Goal: Information Seeking & Learning: Learn about a topic

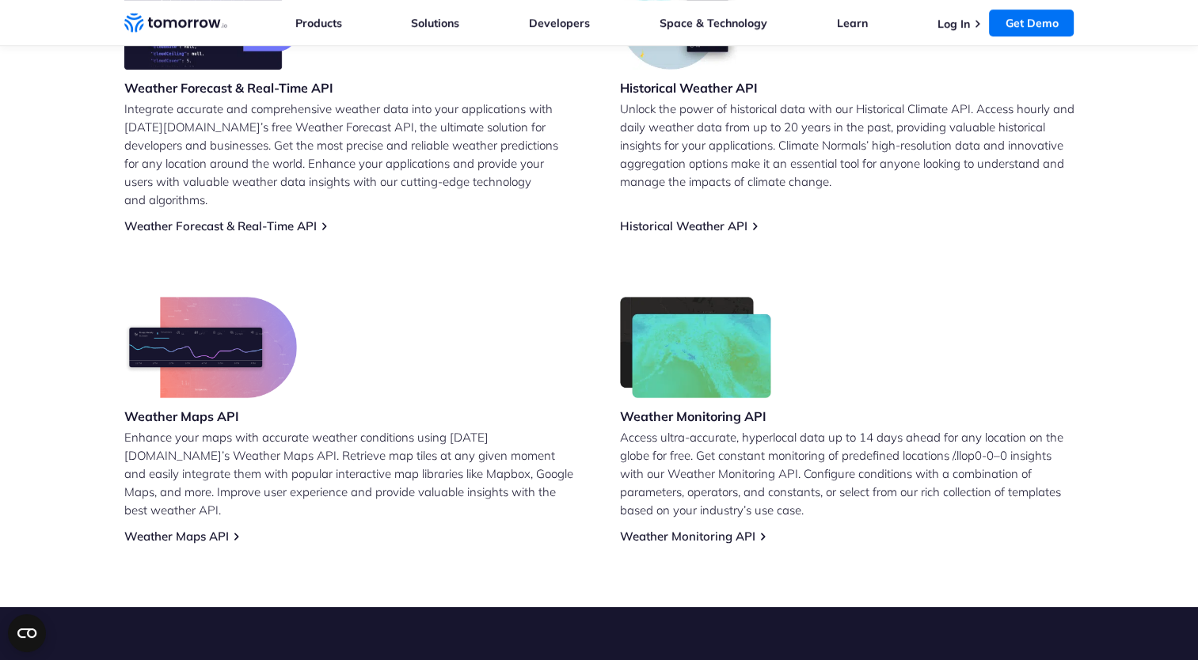
scroll to position [633, 0]
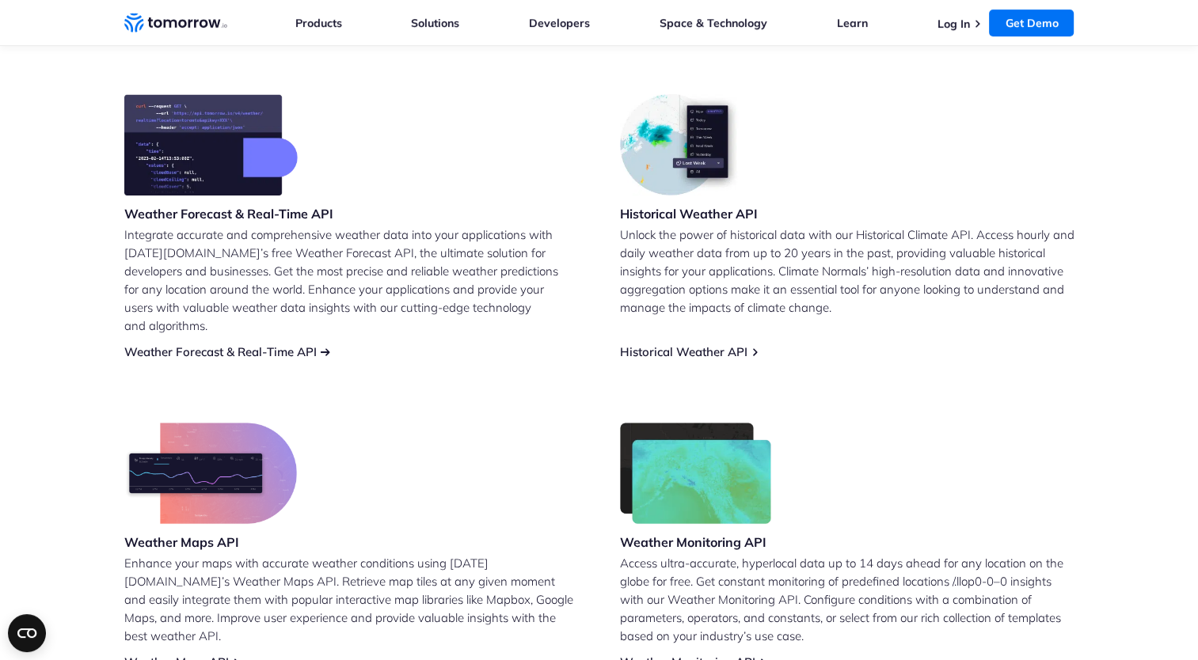
click at [258, 344] on link "Weather Forecast & Real-Time API" at bounding box center [220, 351] width 192 height 15
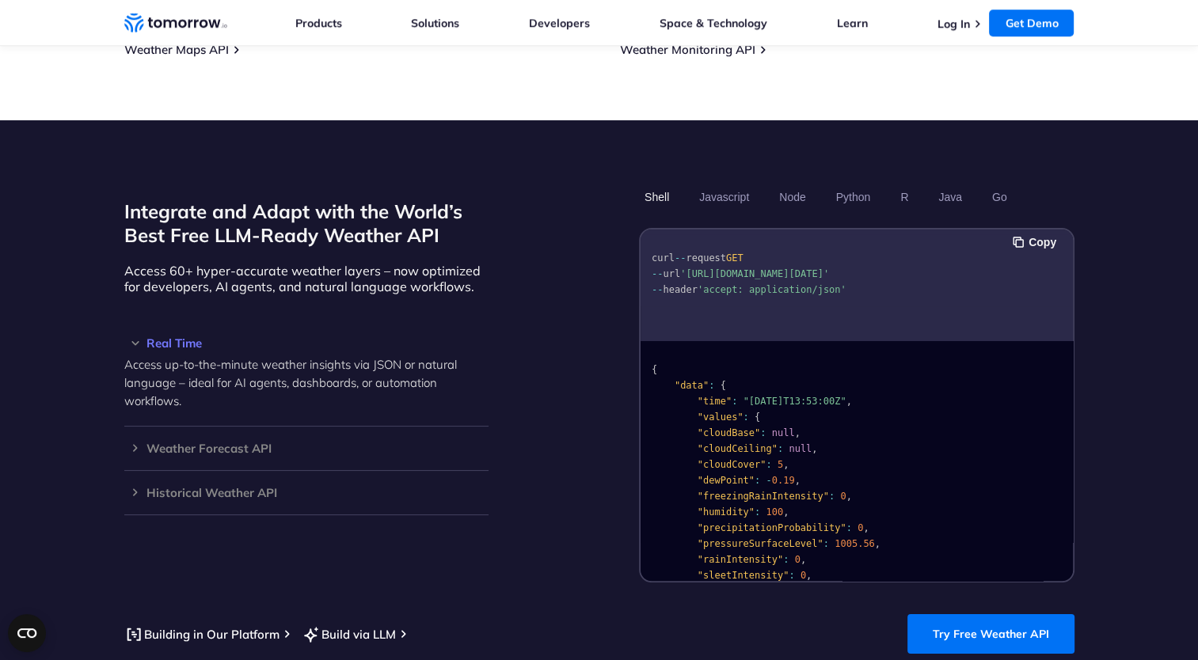
scroll to position [1267, 0]
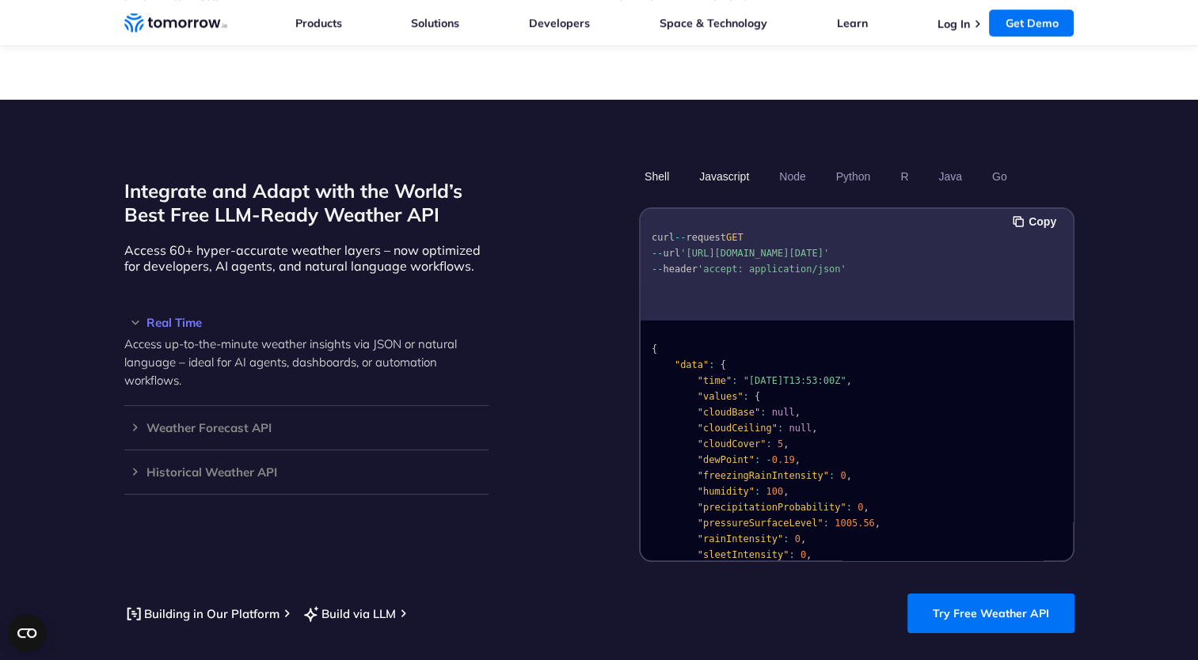
click at [735, 163] on button "Javascript" at bounding box center [724, 176] width 61 height 27
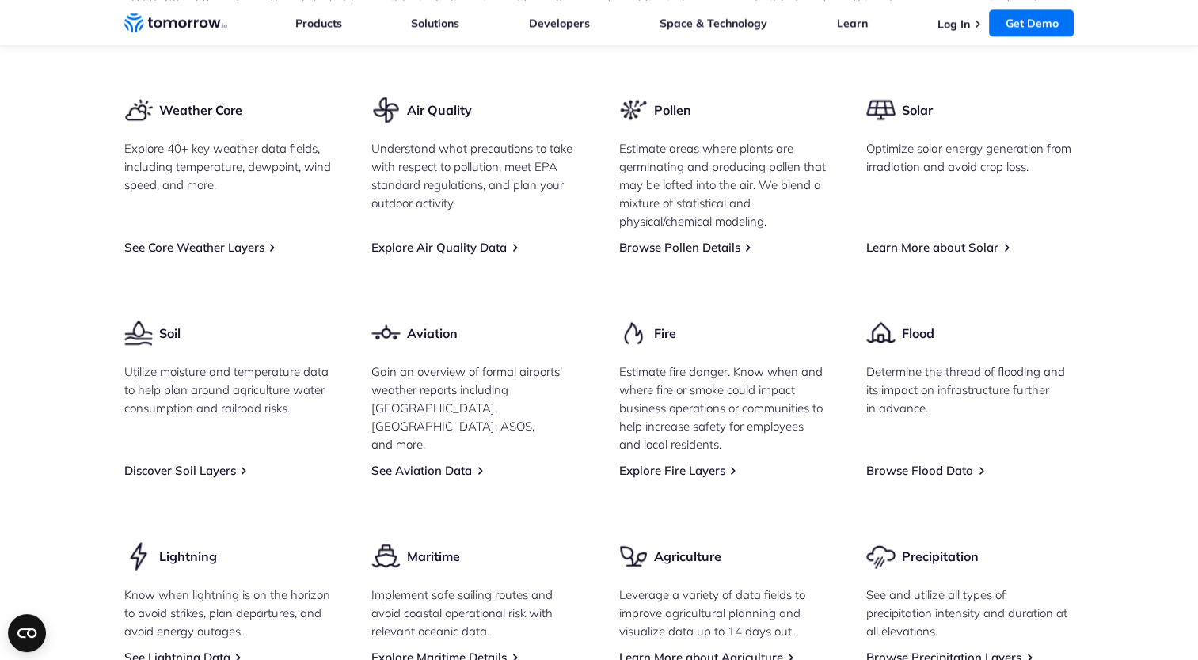
scroll to position [2138, 0]
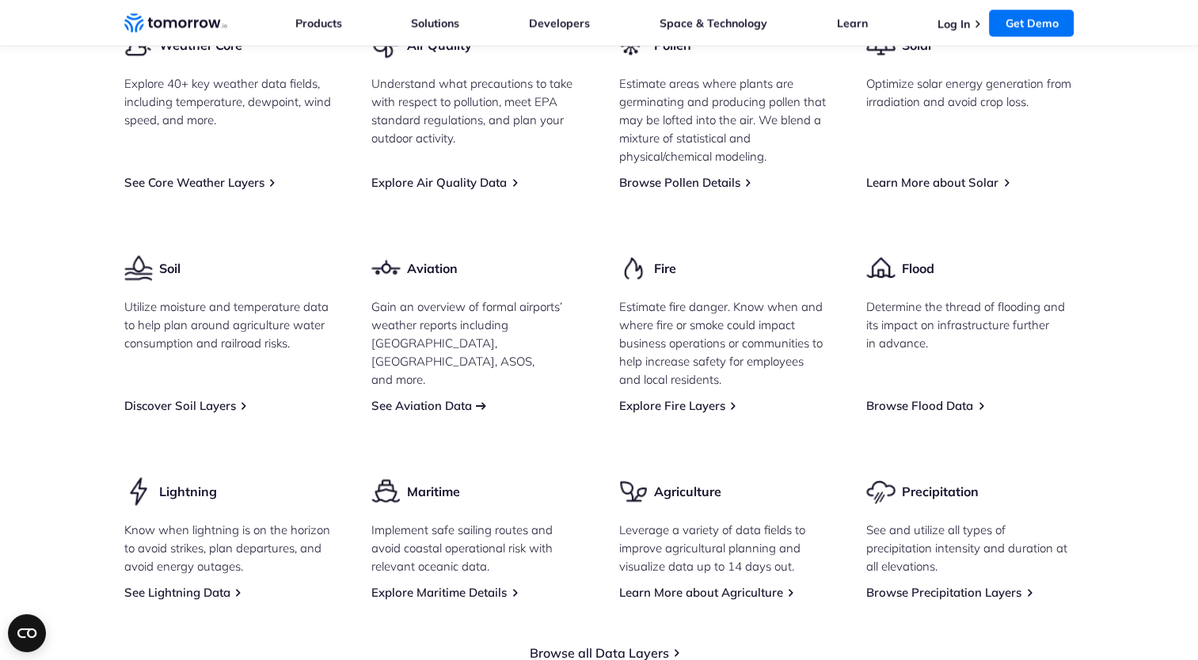
click at [435, 398] on link "See Aviation Data" at bounding box center [421, 405] width 101 height 15
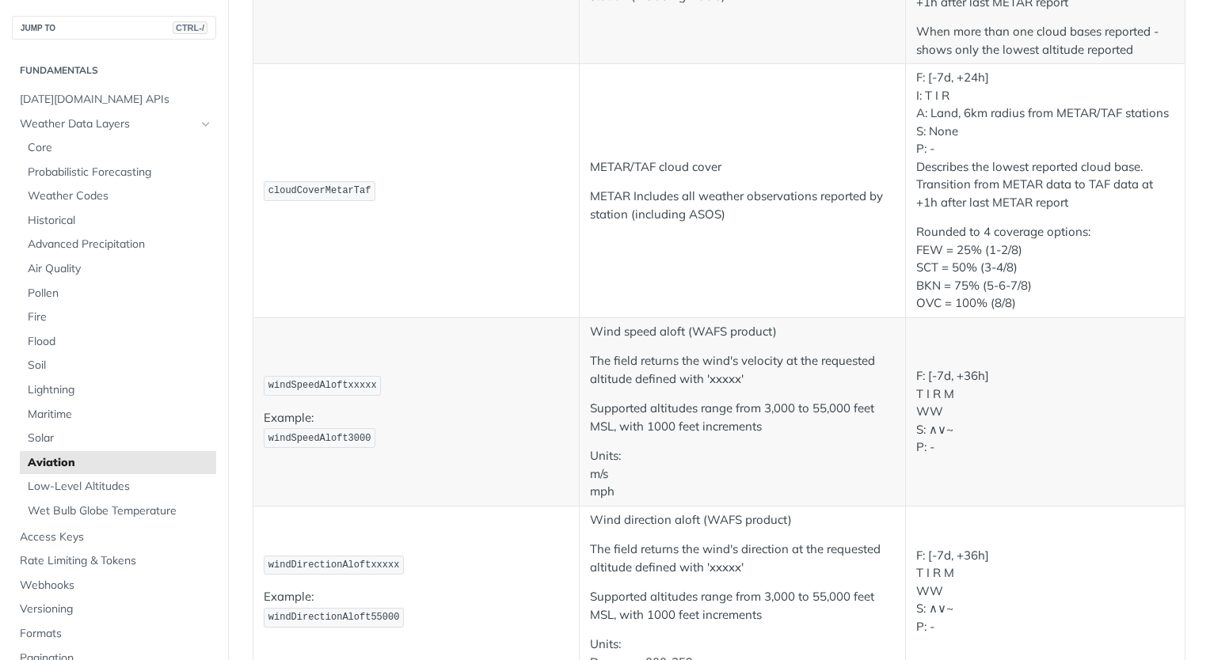
scroll to position [1425, 0]
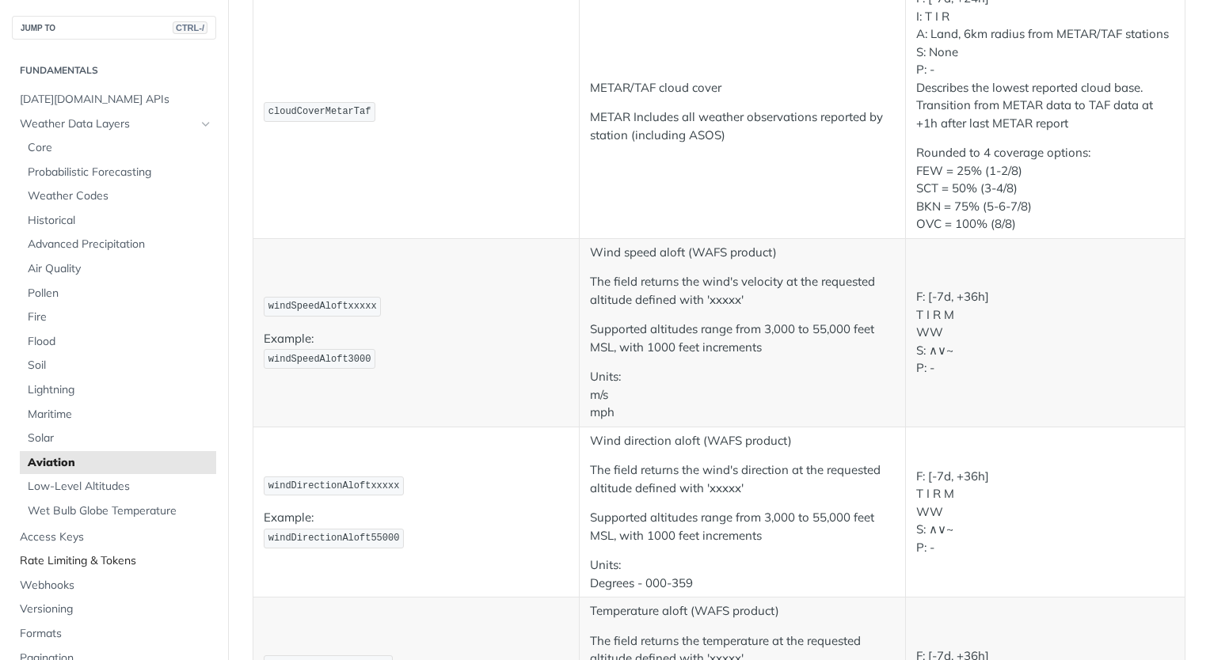
click at [114, 560] on span "Rate Limiting & Tokens" at bounding box center [116, 561] width 192 height 16
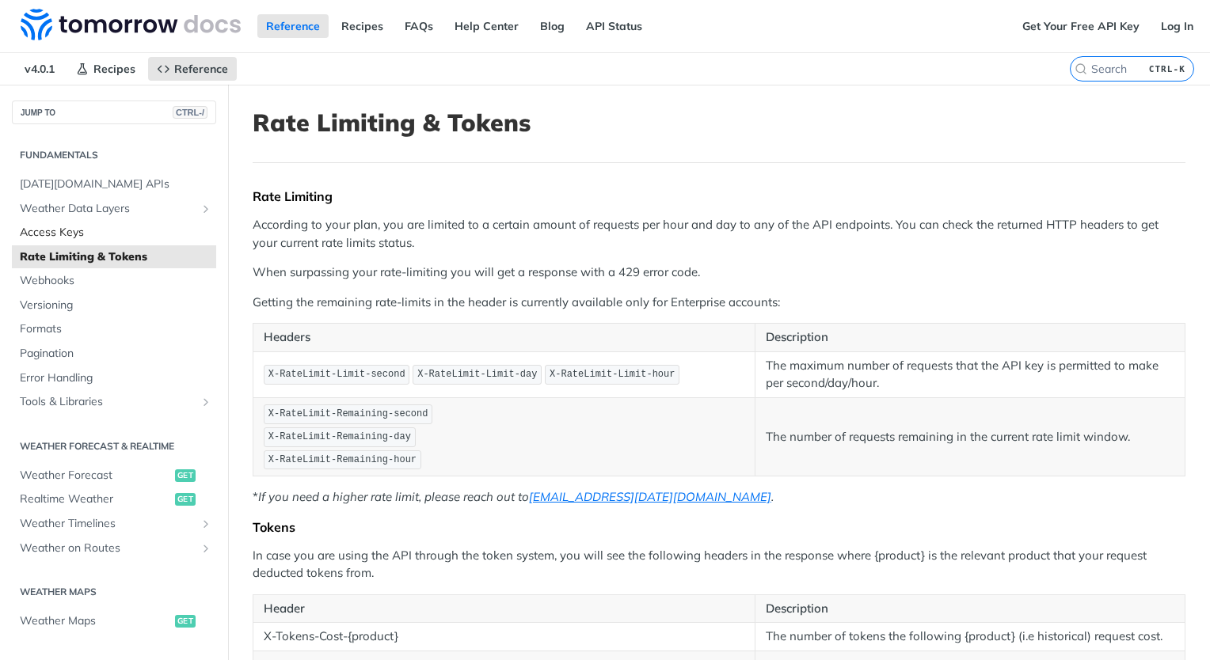
click at [87, 236] on span "Access Keys" at bounding box center [116, 233] width 192 height 16
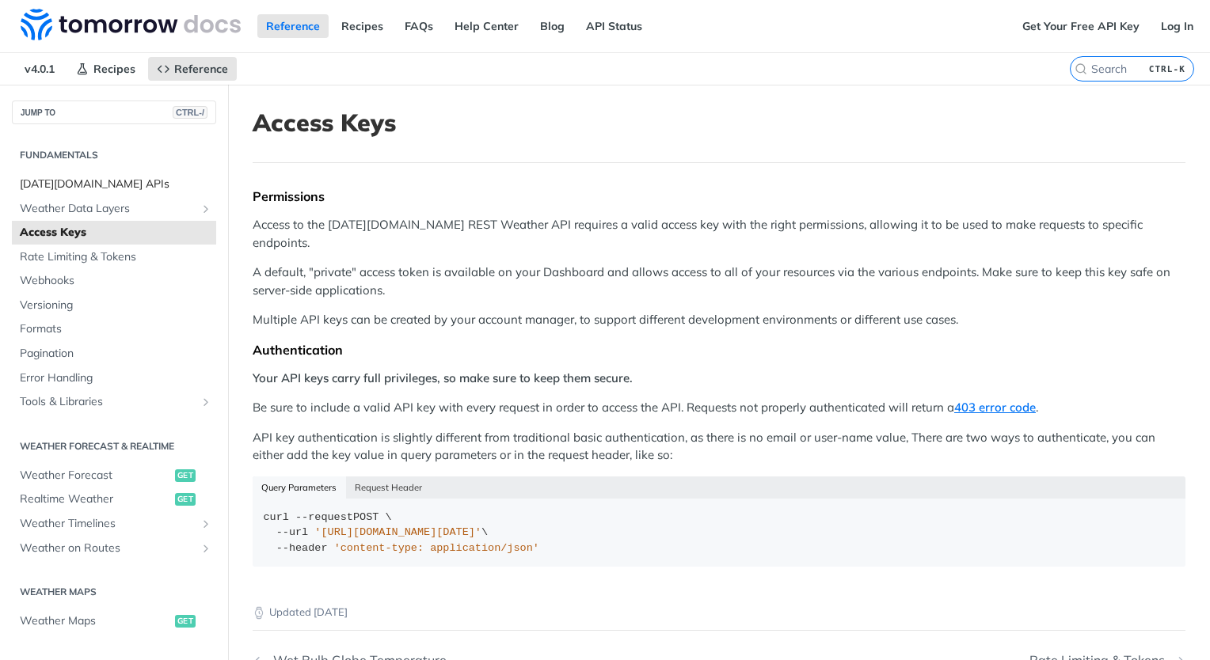
click at [92, 181] on span "Tomorrow.io APIs" at bounding box center [116, 185] width 192 height 16
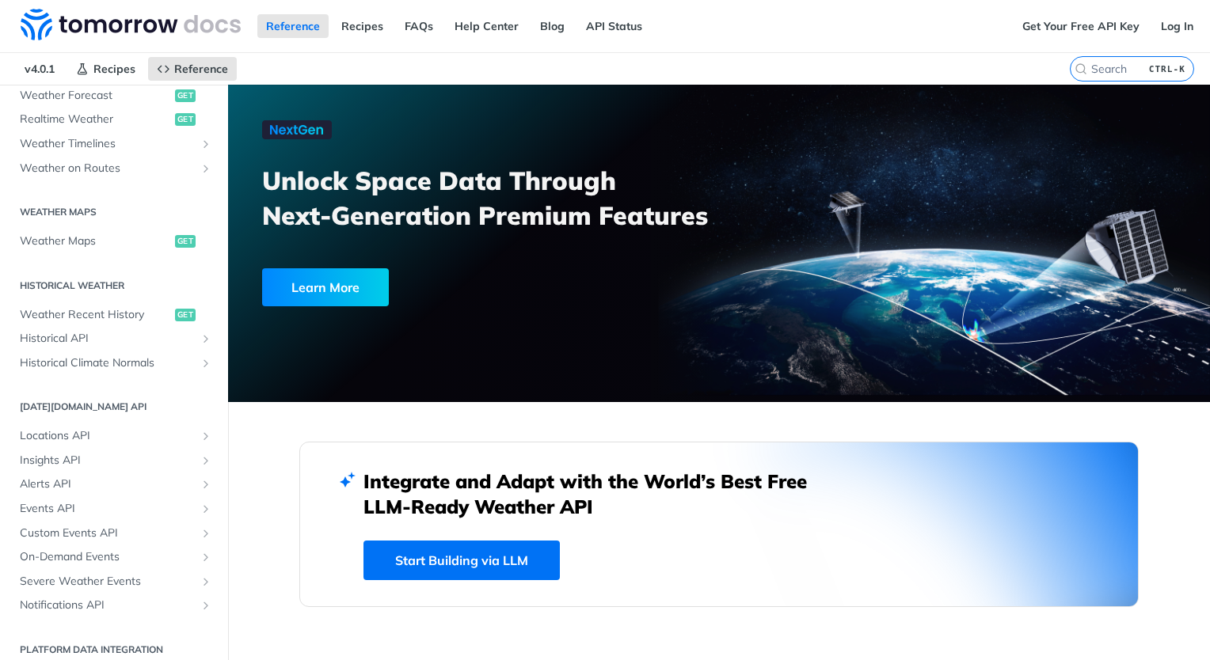
scroll to position [391, 0]
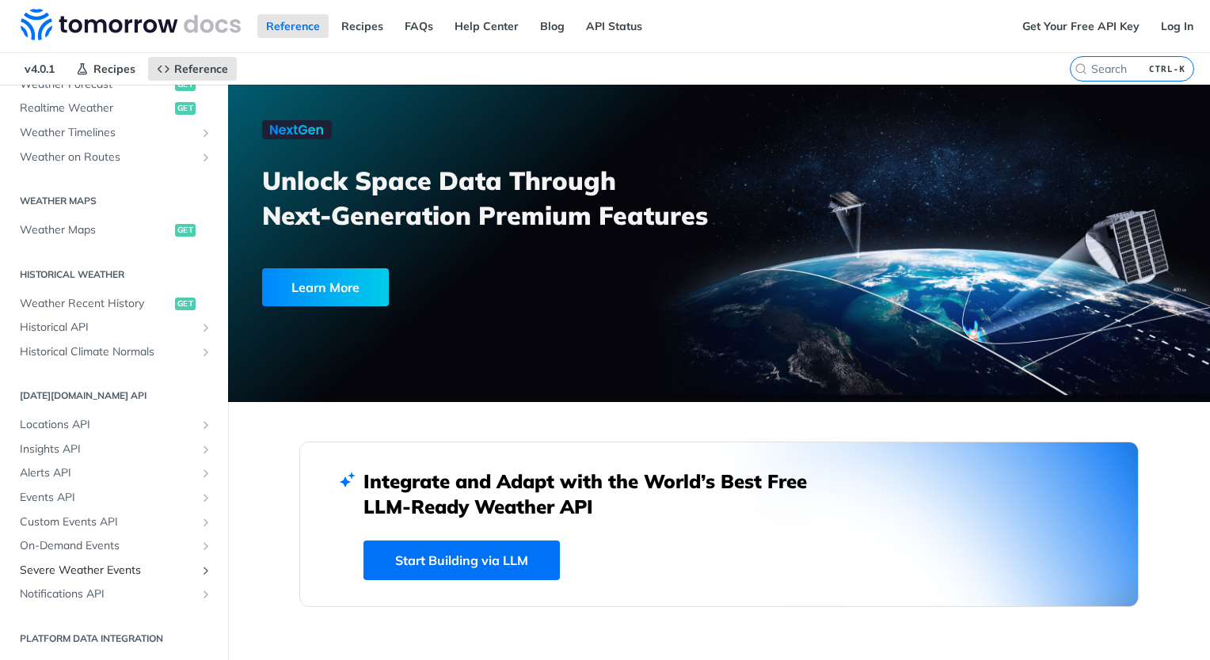
click at [72, 569] on span "Severe Weather Events" at bounding box center [108, 571] width 176 height 16
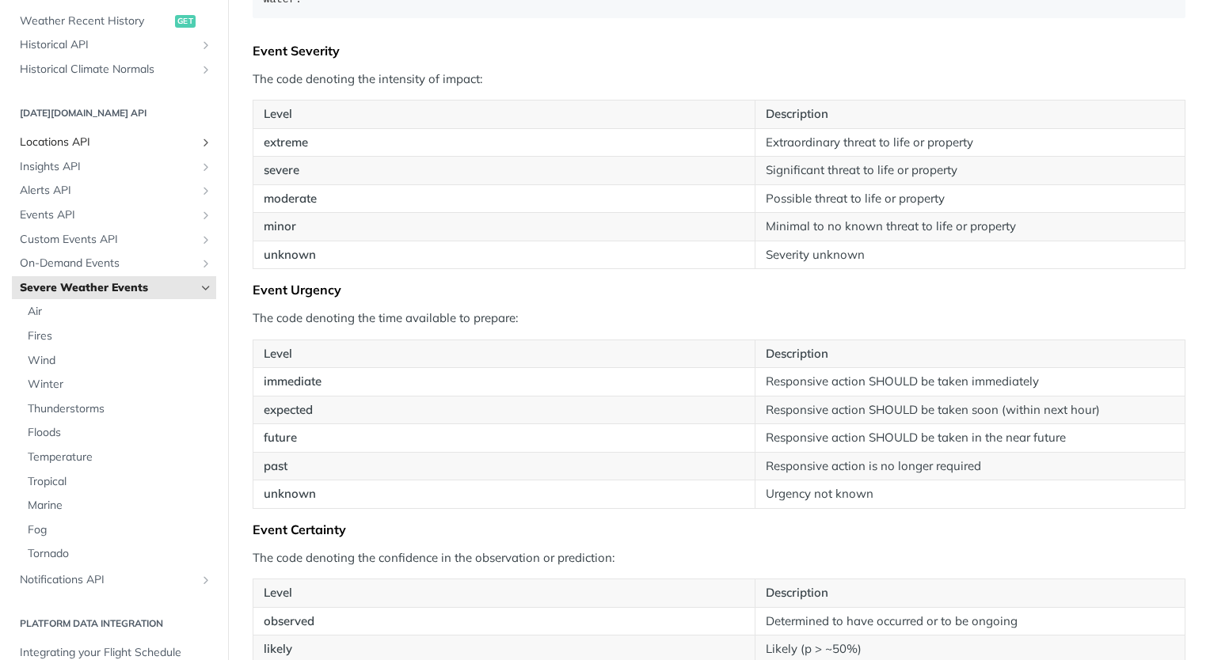
scroll to position [660, 0]
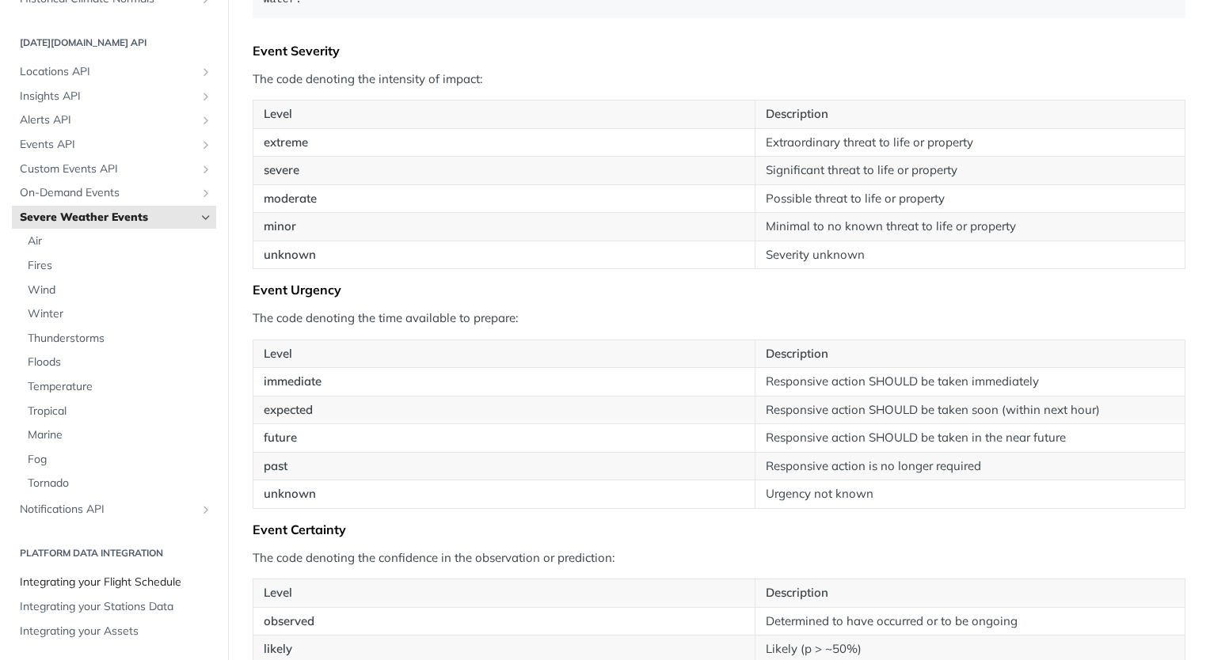
click at [95, 578] on span "Integrating your Flight Schedule" at bounding box center [116, 583] width 192 height 16
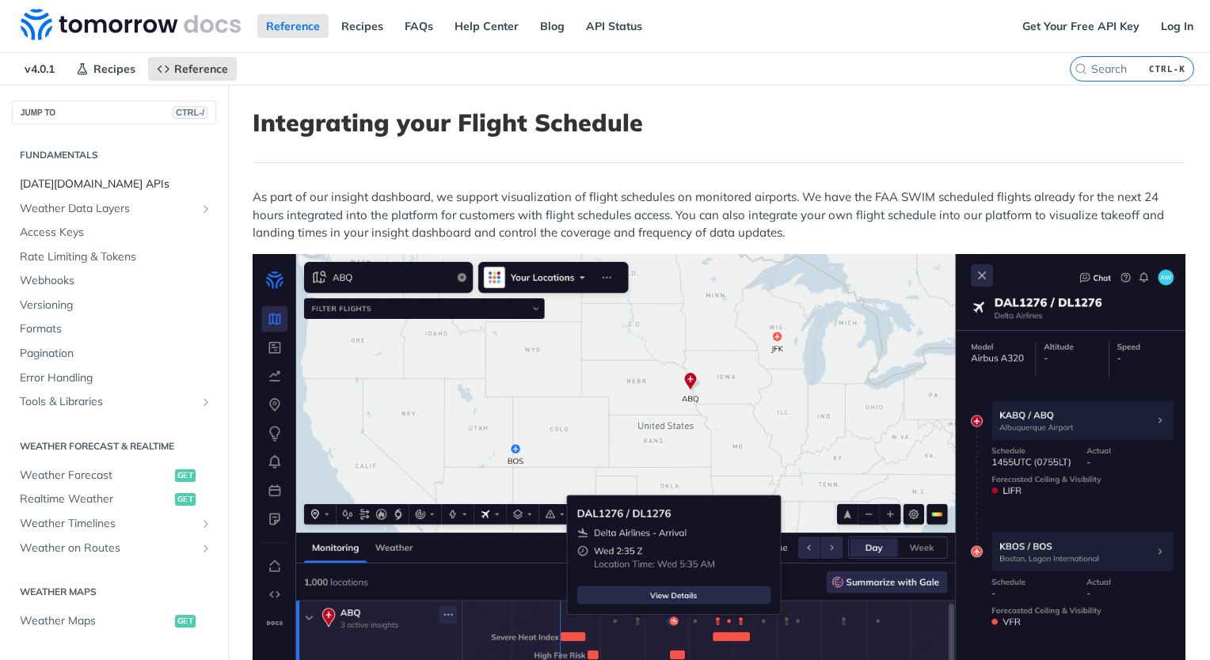
click at [98, 181] on span "Tomorrow.io APIs" at bounding box center [116, 185] width 192 height 16
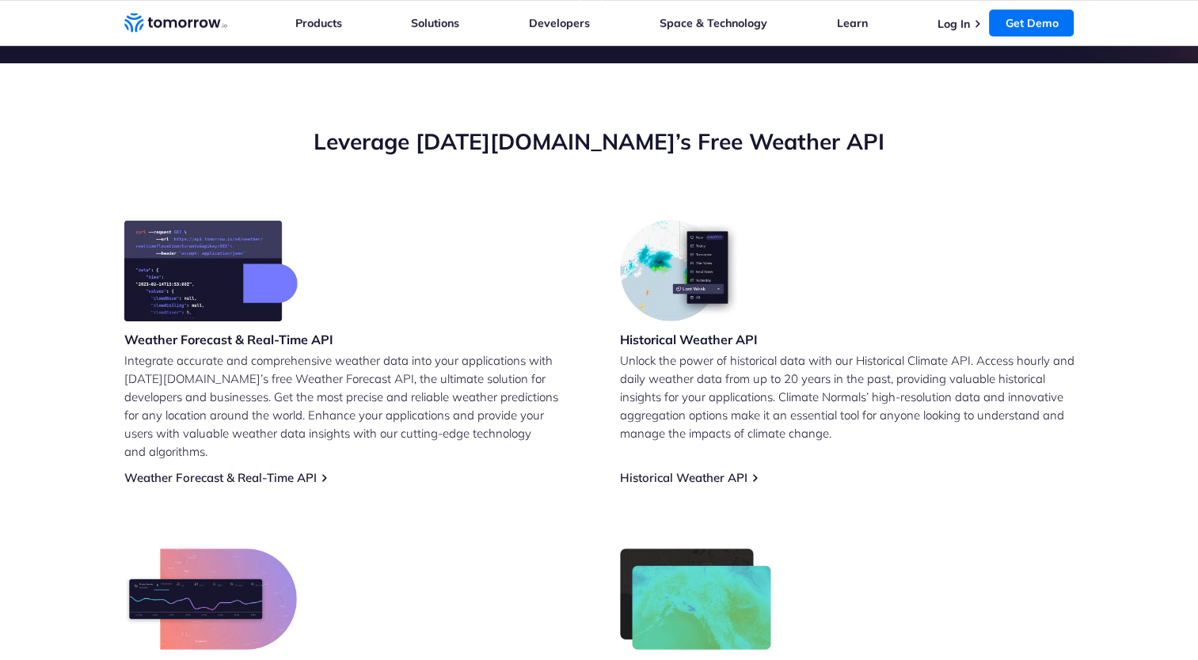
scroll to position [554, 0]
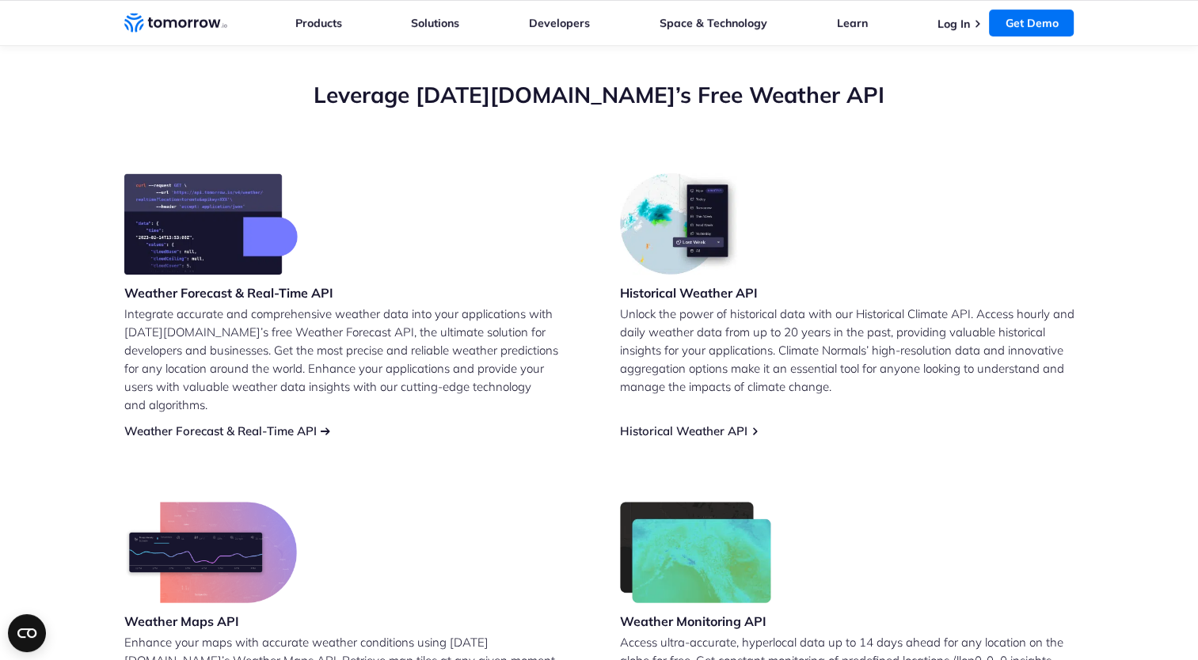
click at [279, 424] on link "Weather Forecast & Real-Time API" at bounding box center [220, 431] width 192 height 15
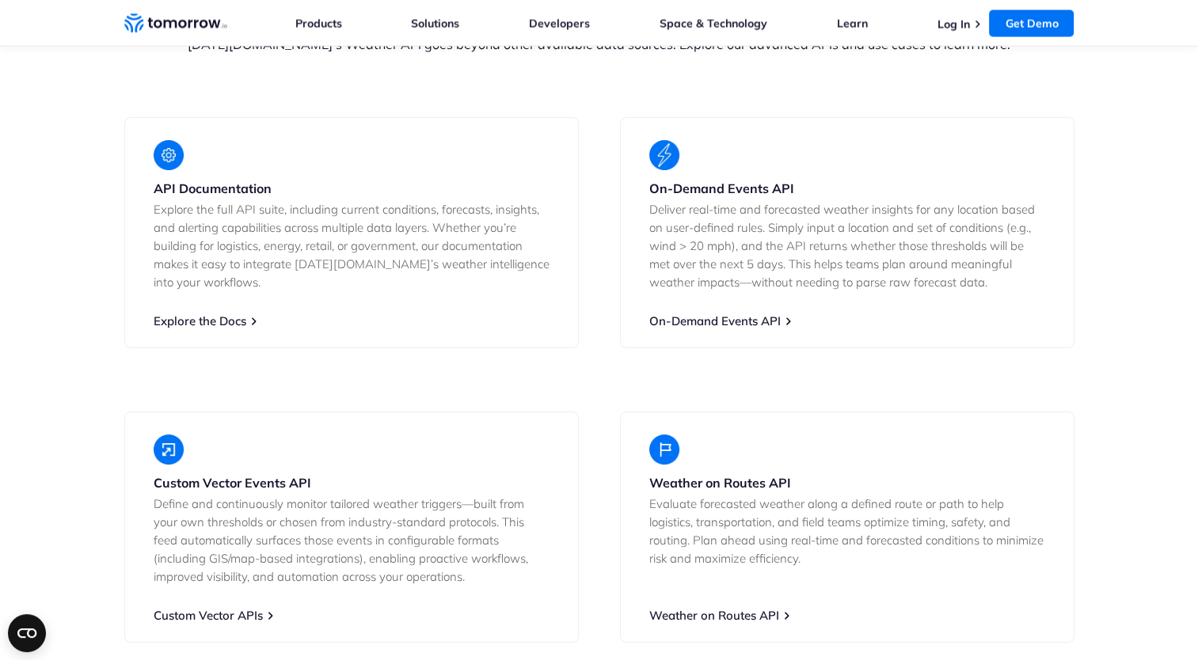
scroll to position [2850, 0]
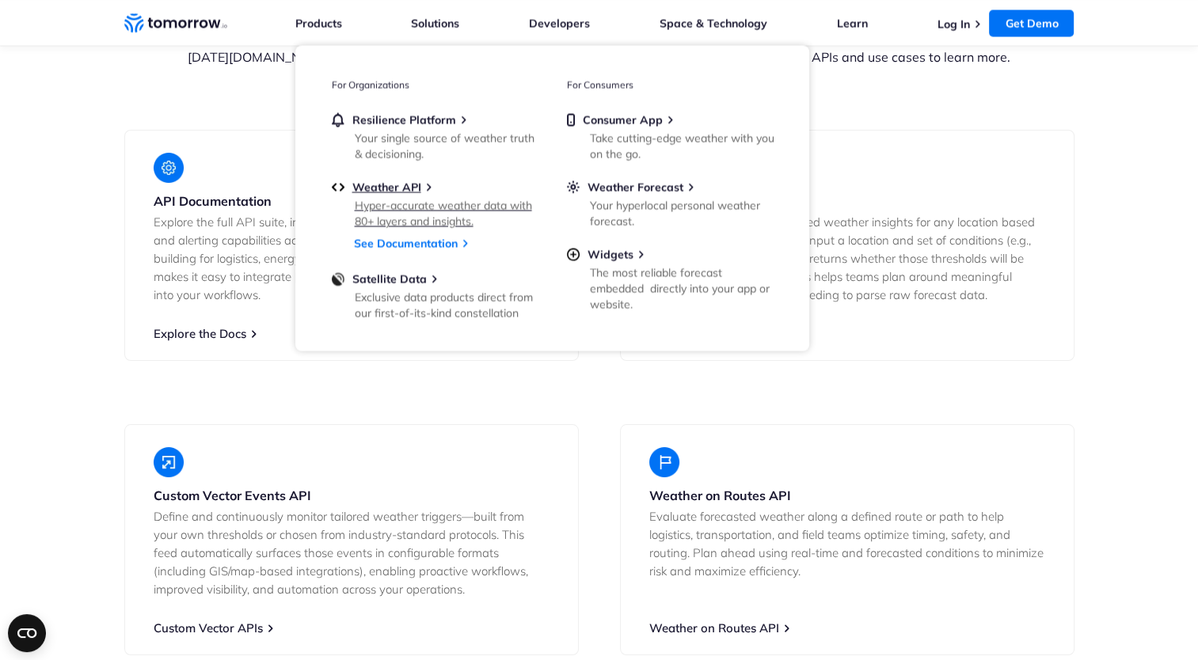
click at [397, 213] on div "Hyper-accurate weather data with 80+ layers and insights." at bounding box center [447, 213] width 184 height 32
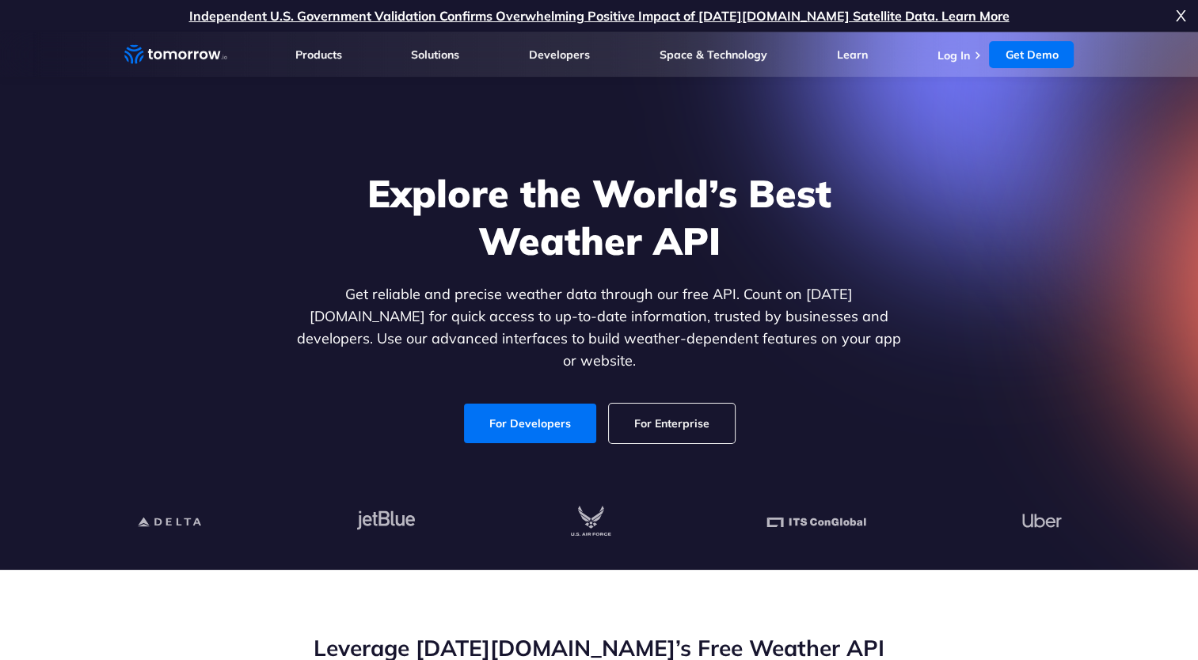
click at [686, 410] on link "For Enterprise" at bounding box center [672, 424] width 126 height 40
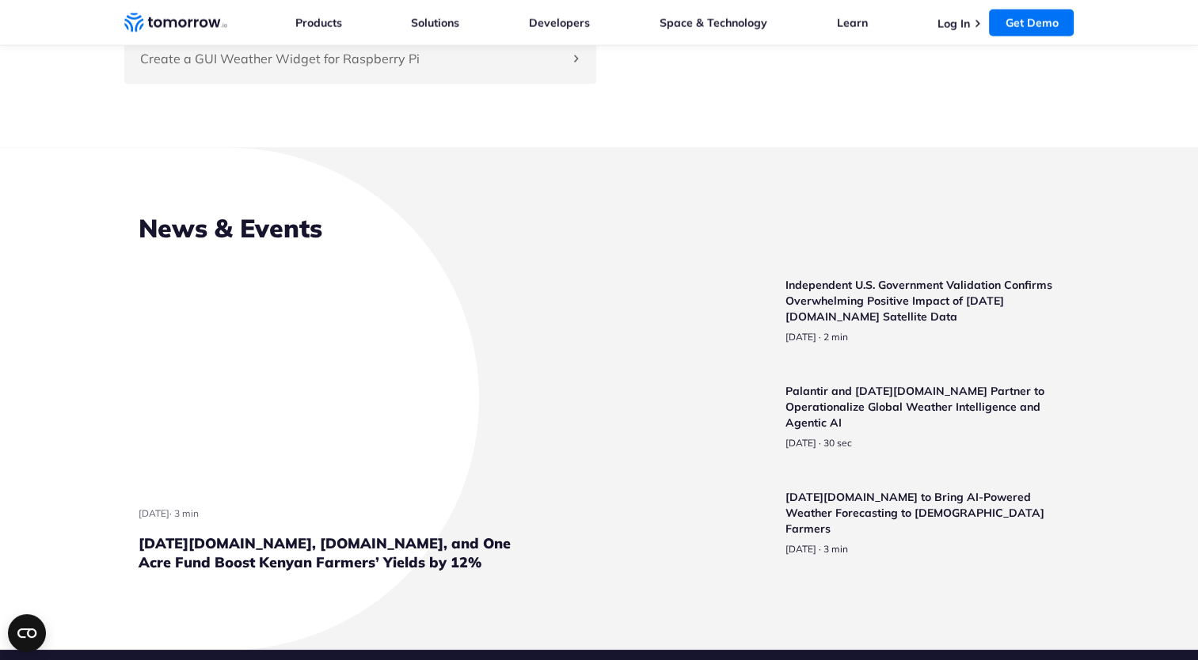
scroll to position [3800, 0]
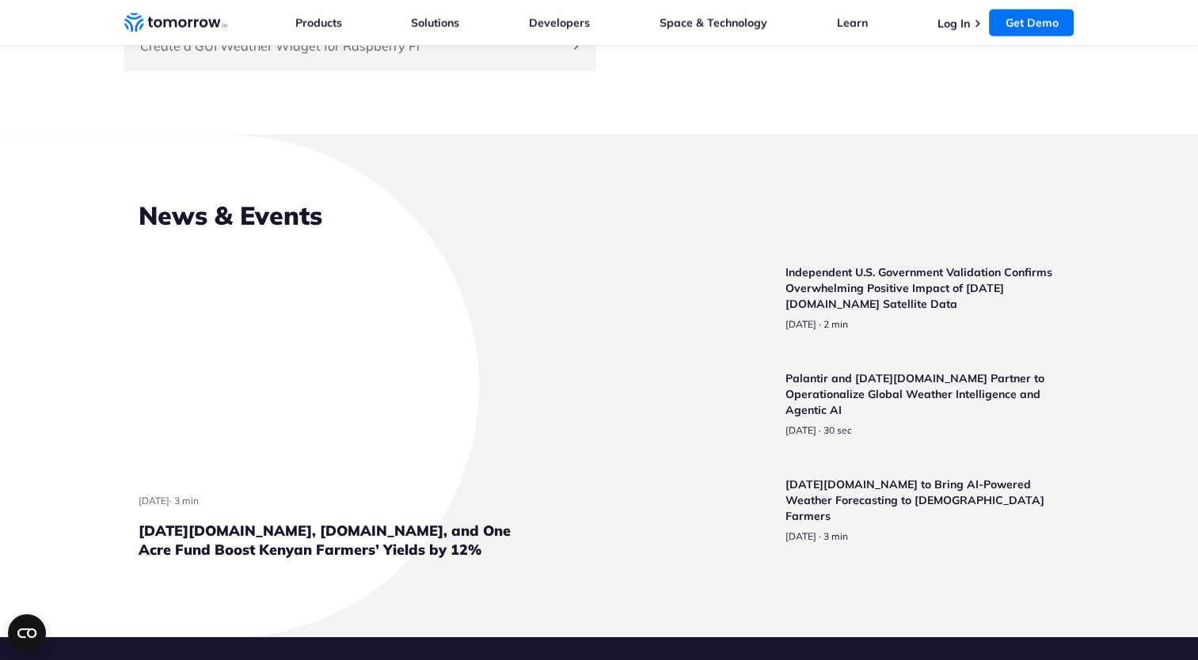
drag, startPoint x: 760, startPoint y: 428, endPoint x: 759, endPoint y: 395, distance: 33.3
drag, startPoint x: 759, startPoint y: 395, endPoint x: 572, endPoint y: 382, distance: 187.3
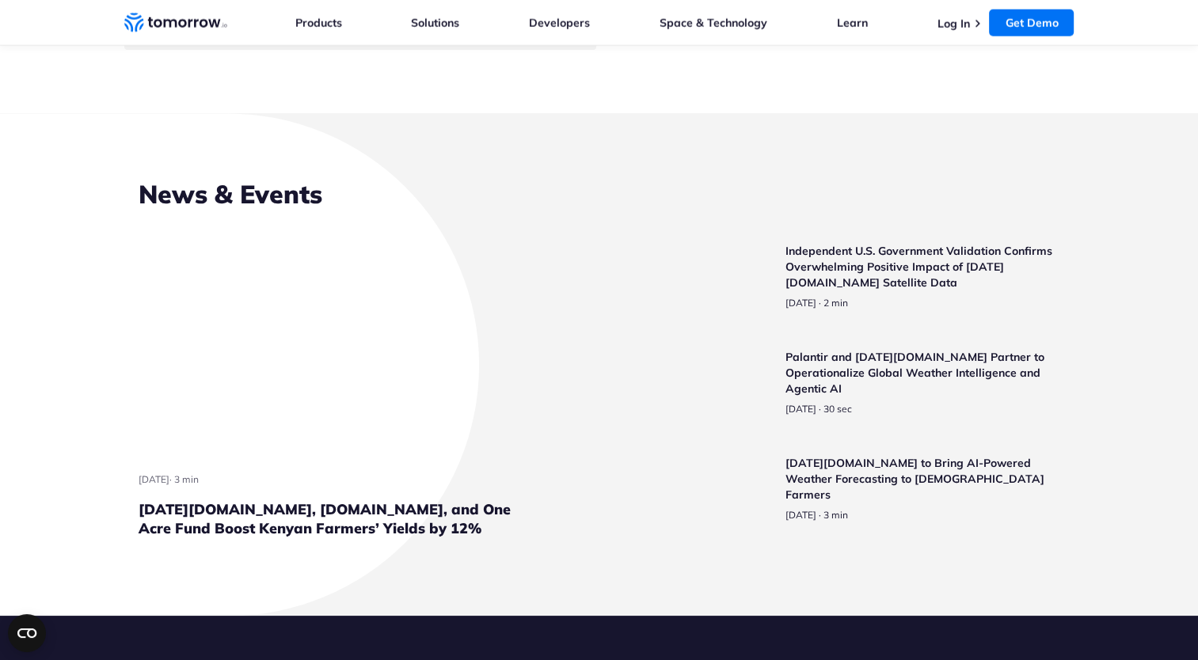
scroll to position [3880, 0]
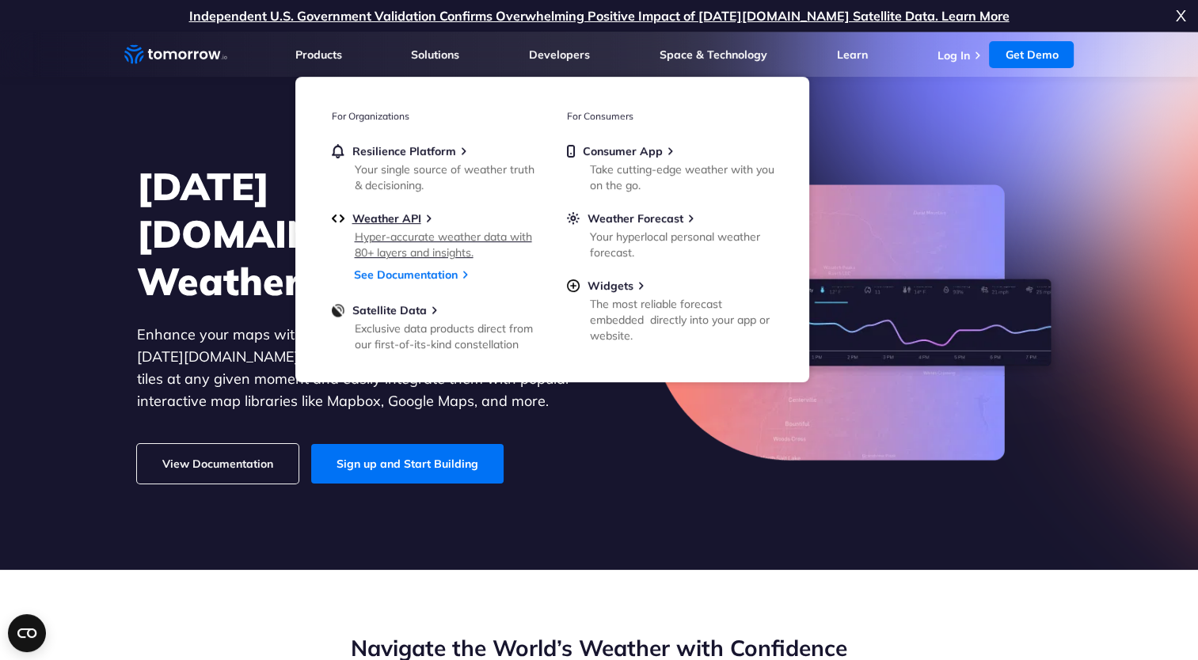
click at [429, 238] on div "Hyper-accurate weather data with 80+ layers and insights." at bounding box center [447, 245] width 184 height 32
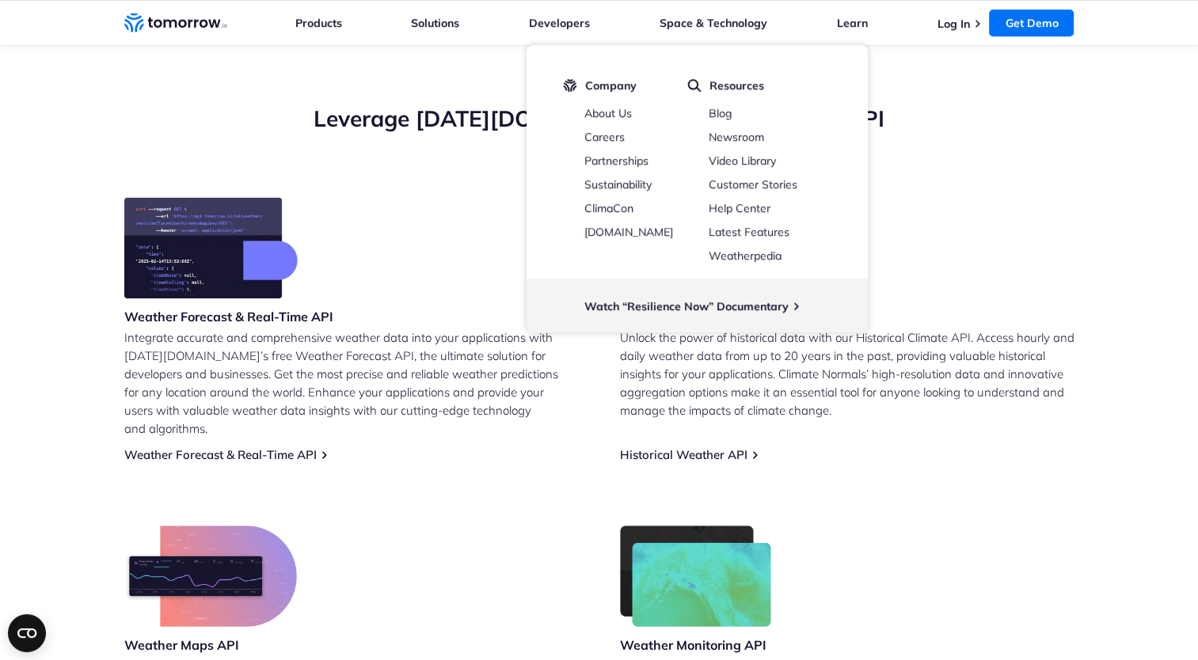
scroll to position [554, 0]
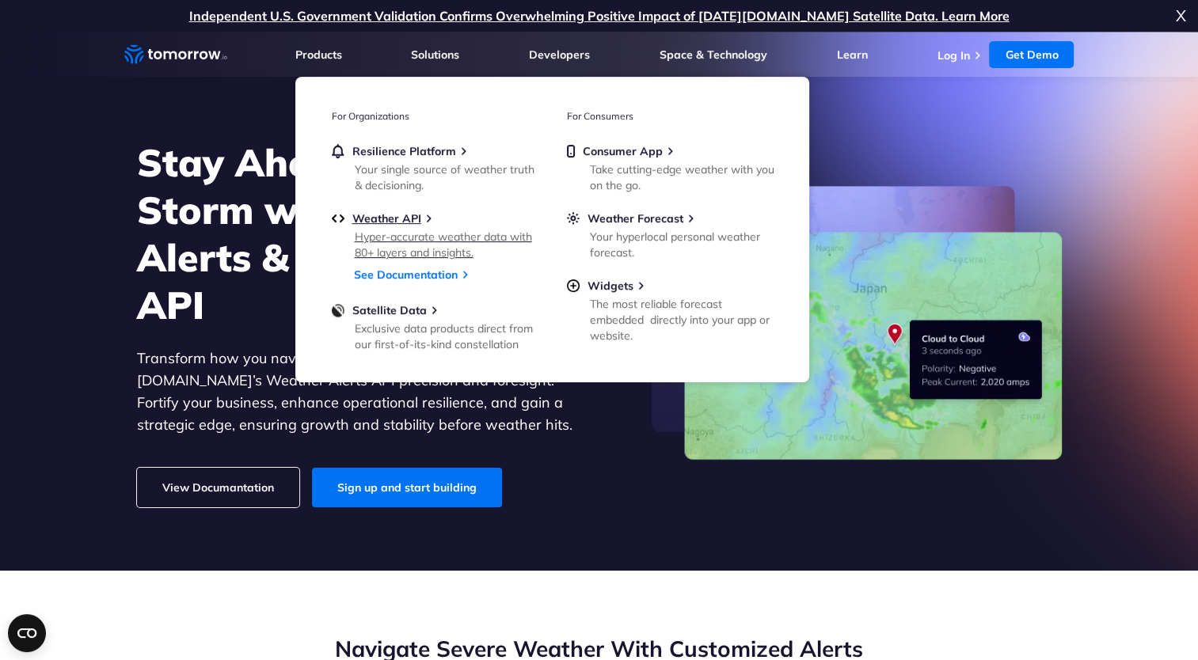
click at [407, 240] on div "Hyper-accurate weather data with 80+ layers and insights." at bounding box center [447, 245] width 184 height 32
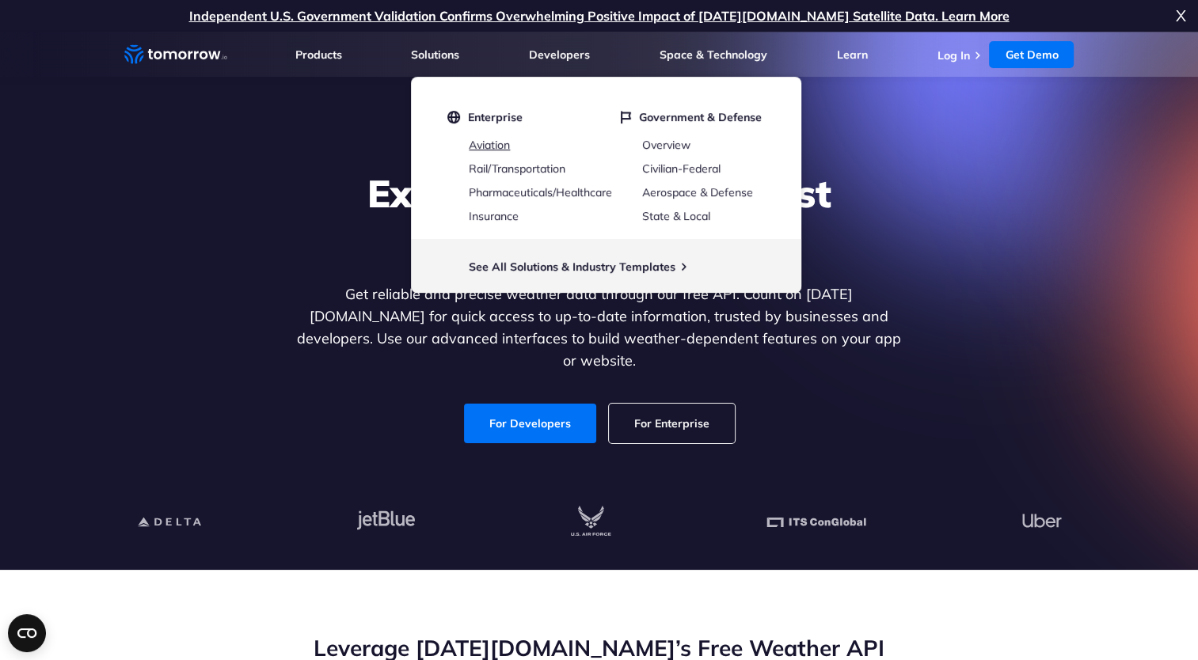
click at [490, 143] on link "Aviation" at bounding box center [489, 145] width 41 height 14
